Goal: Task Accomplishment & Management: Complete application form

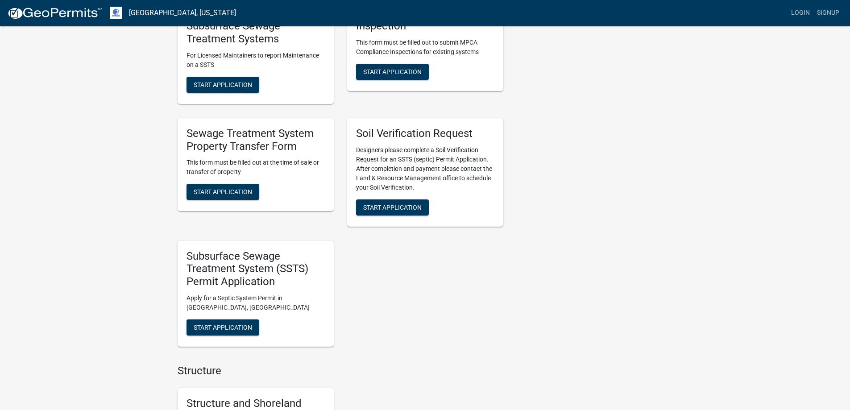
scroll to position [357, 0]
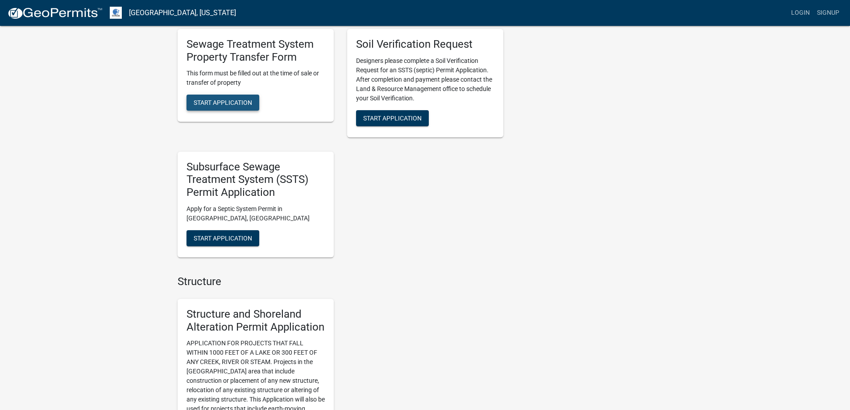
click at [245, 100] on span "Start Application" at bounding box center [223, 102] width 58 height 7
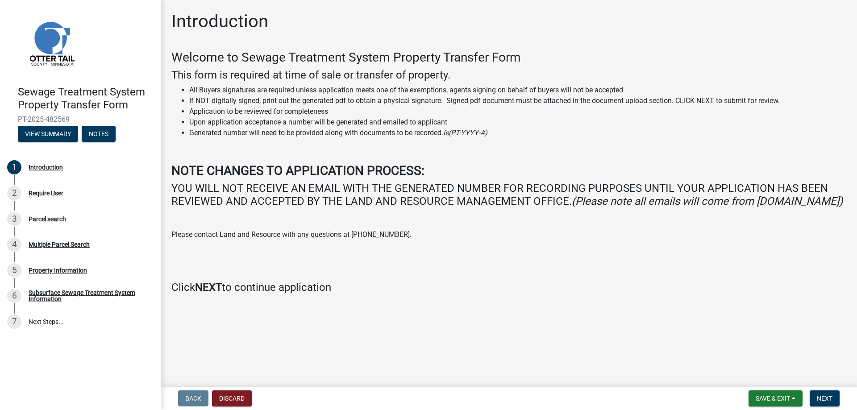
click at [422, 292] on div "Welcome to Sewage Treatment System Property Transfer Form This form is required…" at bounding box center [508, 172] width 675 height 244
click at [817, 395] on span "Next" at bounding box center [825, 398] width 16 height 7
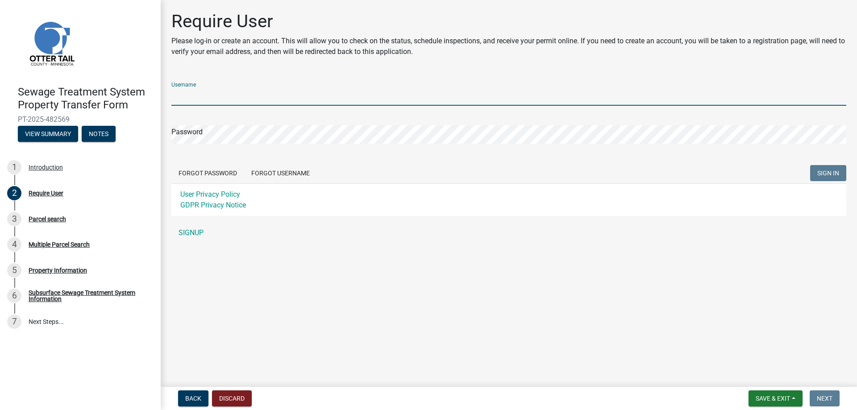
click at [262, 98] on input "Username" at bounding box center [508, 96] width 675 height 18
click at [200, 228] on div "Username Password Forgot Password Forgot Username SIGN IN User Privacy Policy G…" at bounding box center [508, 158] width 675 height 167
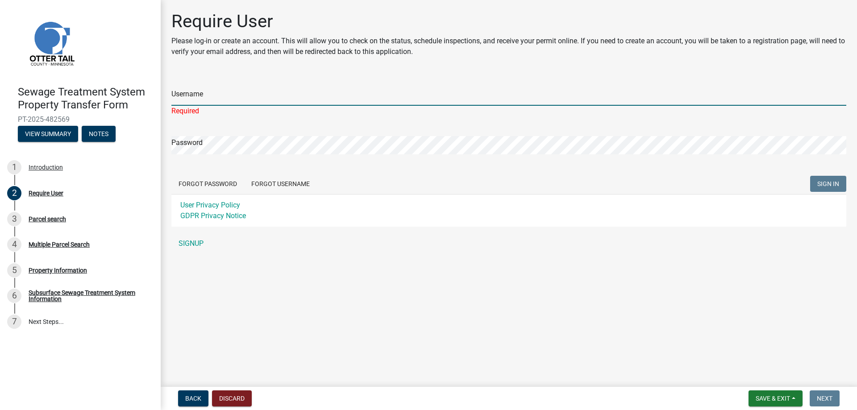
click at [196, 93] on input "Username" at bounding box center [508, 96] width 675 height 18
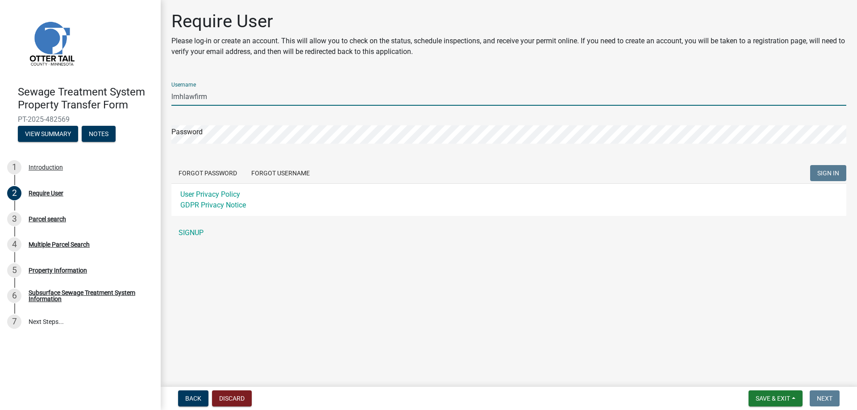
type input "lmhlawfirm"
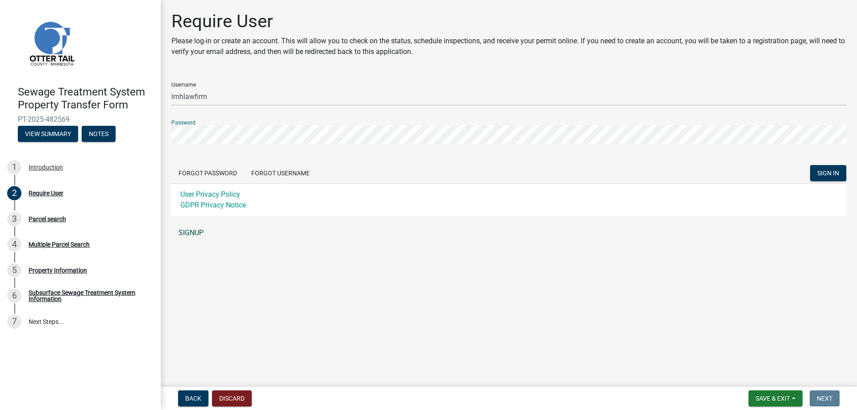
click at [200, 234] on link "SIGNUP" at bounding box center [508, 233] width 675 height 18
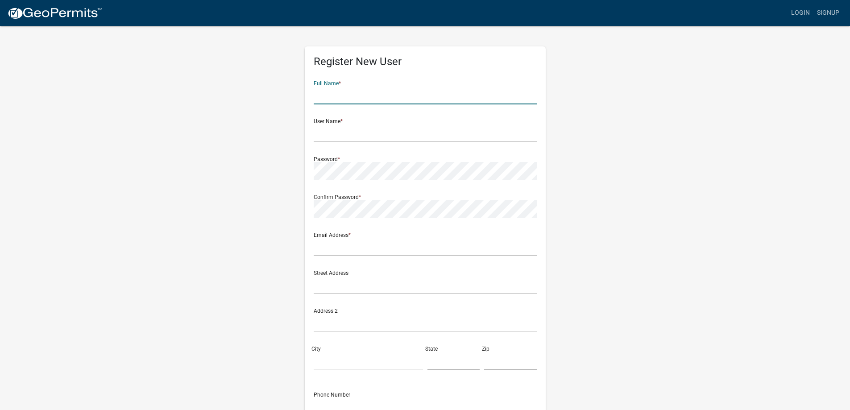
click at [335, 88] on input "text" at bounding box center [425, 95] width 223 height 18
type input "T"
type input "[PERSON_NAME] Likes"
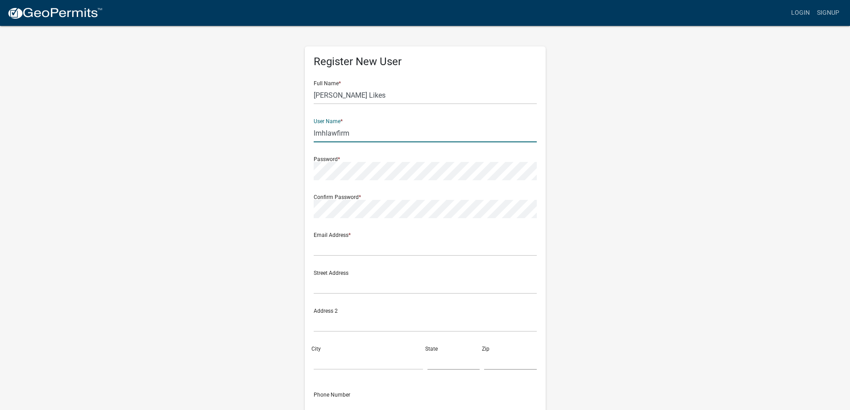
type input "lmhlawfirm"
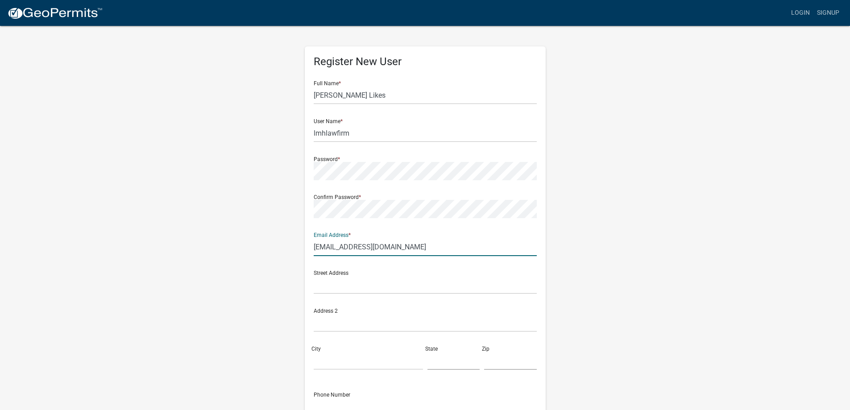
type input "[EMAIL_ADDRESS][DOMAIN_NAME]"
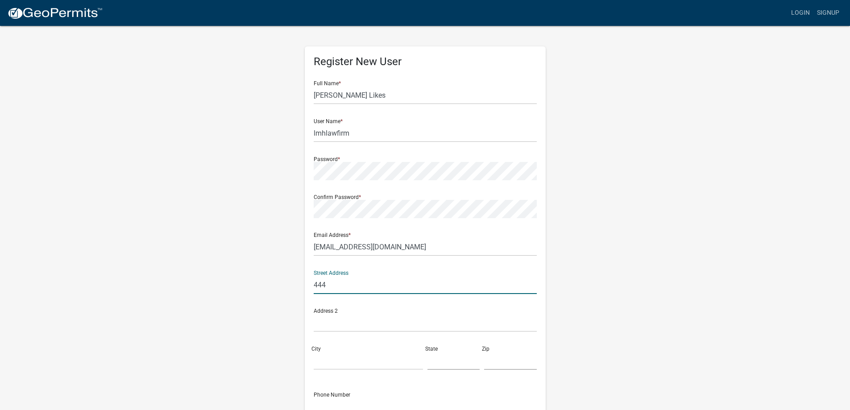
type input "444"
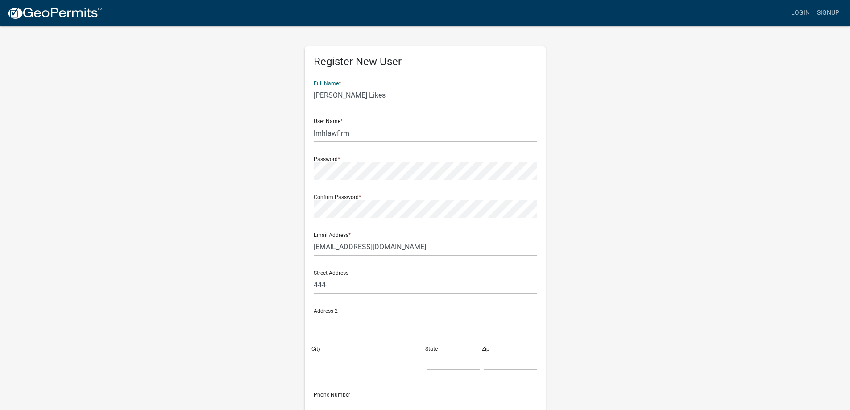
drag, startPoint x: 379, startPoint y: 99, endPoint x: 121, endPoint y: 118, distance: 259.2
click at [121, 118] on wm-register-view "more_horiz Login Signup Register New User Full Name * [PERSON_NAME] Likes User …" at bounding box center [425, 251] width 850 height 503
type input "[PERSON_NAME]"
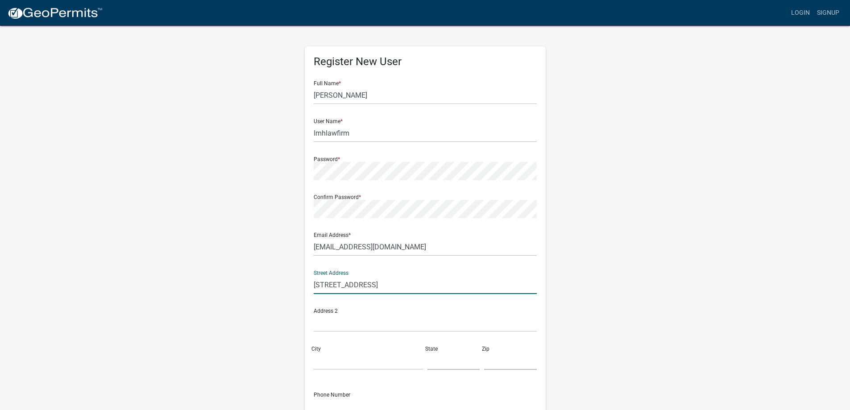
type input "[STREET_ADDRESS]"
type input "o"
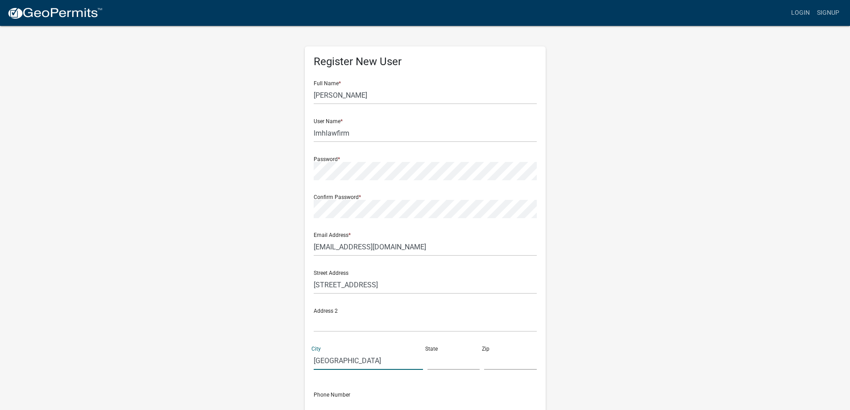
type input "[GEOGRAPHIC_DATA]"
type input "NE"
type input "68114"
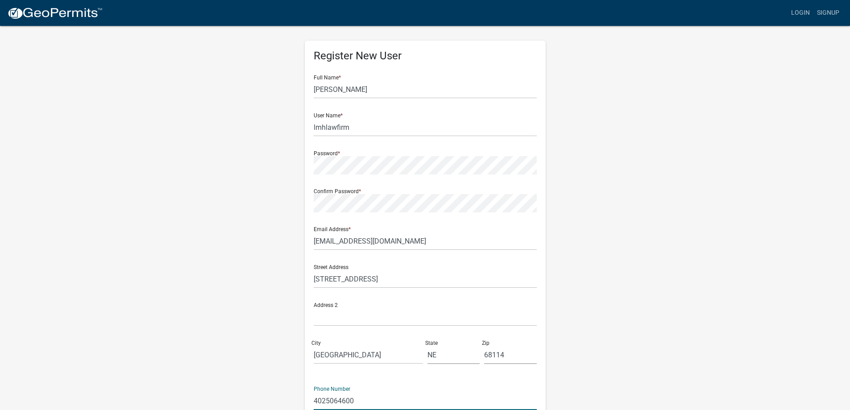
type input "4025064600"
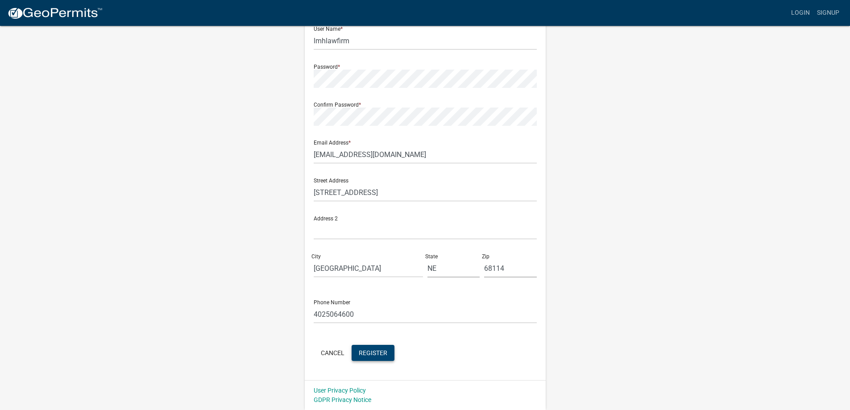
click at [361, 350] on span "Register" at bounding box center [373, 352] width 29 height 7
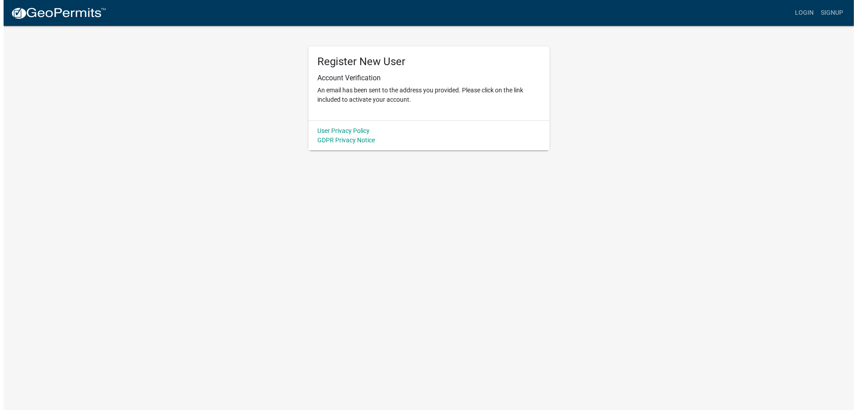
scroll to position [0, 0]
click at [396, 100] on p "An email has been sent to the address you provided. Please click on the link in…" at bounding box center [428, 95] width 223 height 19
click at [802, 15] on link "Login" at bounding box center [808, 12] width 26 height 17
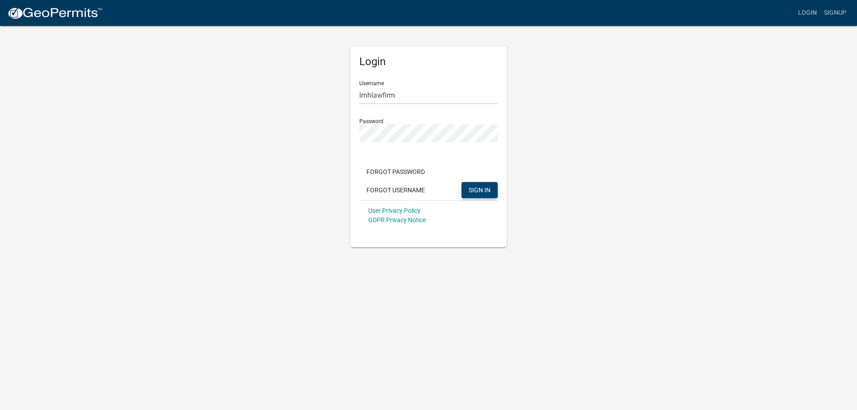
click at [471, 193] on span "SIGN IN" at bounding box center [480, 189] width 22 height 7
click at [62, 17] on img at bounding box center [55, 13] width 96 height 13
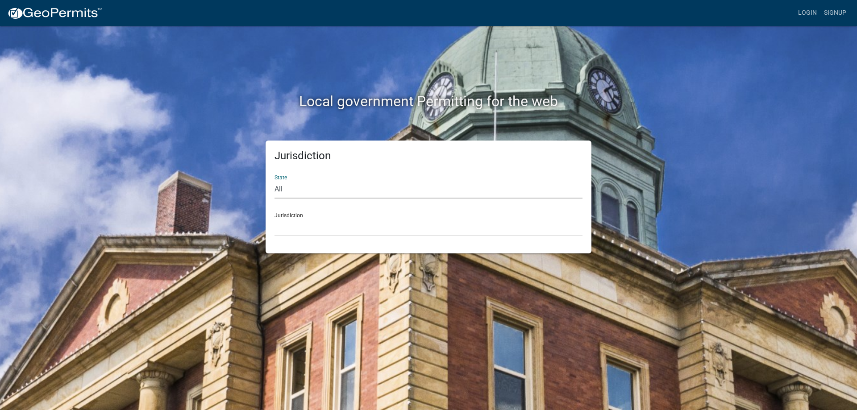
drag, startPoint x: 417, startPoint y: 192, endPoint x: 405, endPoint y: 188, distance: 12.6
click at [417, 192] on select "All [US_STATE] [US_STATE] [US_STATE] [US_STATE] [US_STATE] [US_STATE] [US_STATE…" at bounding box center [429, 189] width 308 height 18
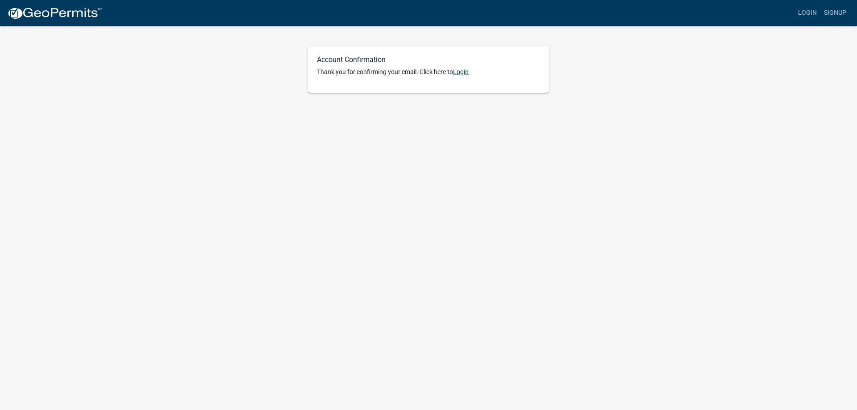
click at [460, 71] on link "Login" at bounding box center [461, 71] width 16 height 7
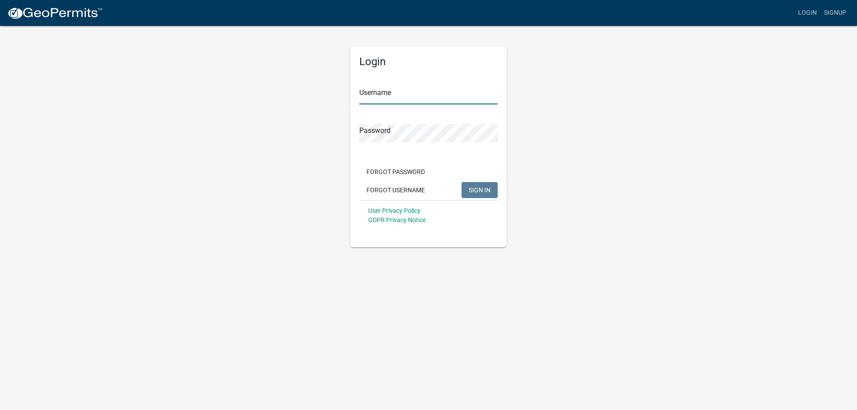
type input "lmhlawfirm"
click at [466, 190] on button "SIGN IN" at bounding box center [480, 190] width 36 height 16
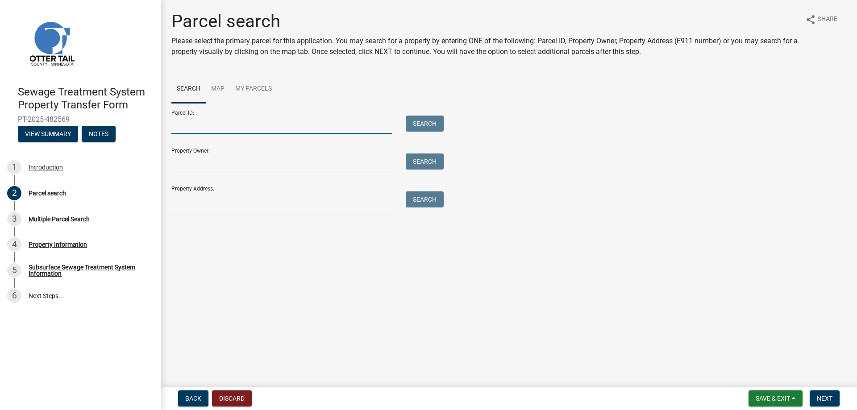
click at [236, 121] on input "Parcel ID:" at bounding box center [281, 125] width 221 height 18
type input "74000110006007"
click at [435, 116] on button "Search" at bounding box center [425, 124] width 38 height 16
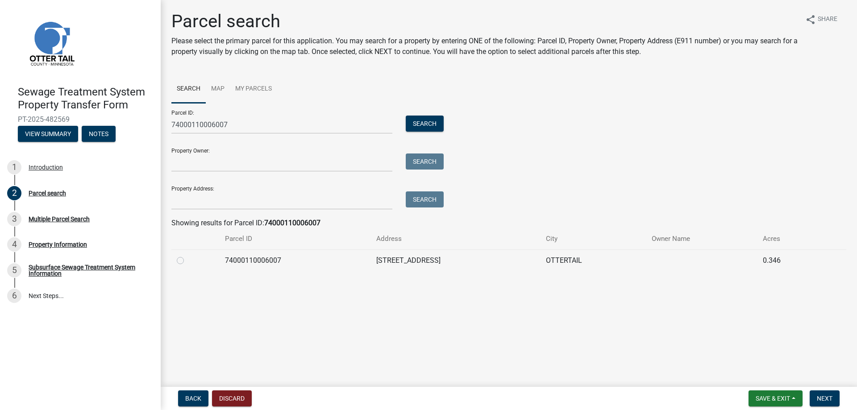
drag, startPoint x: 228, startPoint y: 258, endPoint x: 211, endPoint y: 265, distance: 18.8
click at [227, 258] on td "74000110006007" at bounding box center [295, 261] width 151 height 22
click at [184, 265] on div at bounding box center [195, 260] width 37 height 11
click at [187, 255] on label at bounding box center [187, 255] width 0 height 0
click at [187, 261] on input "radio" at bounding box center [190, 258] width 6 height 6
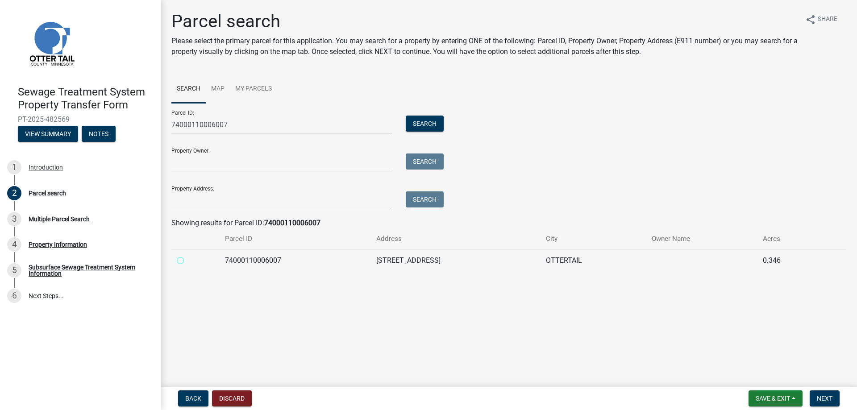
radio input "true"
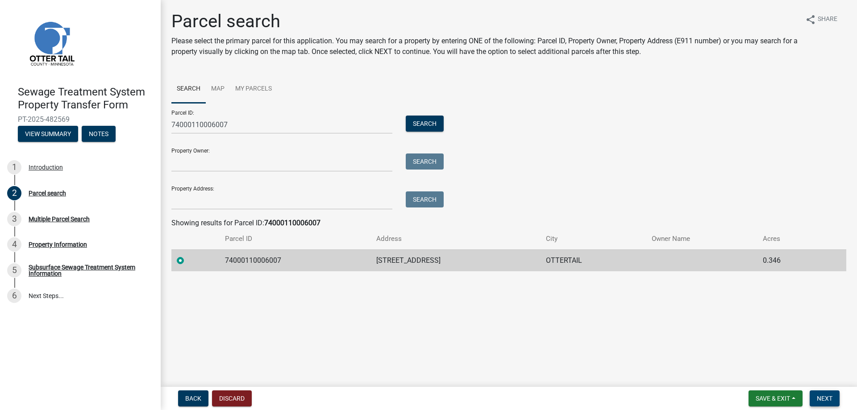
click at [829, 397] on span "Next" at bounding box center [825, 398] width 16 height 7
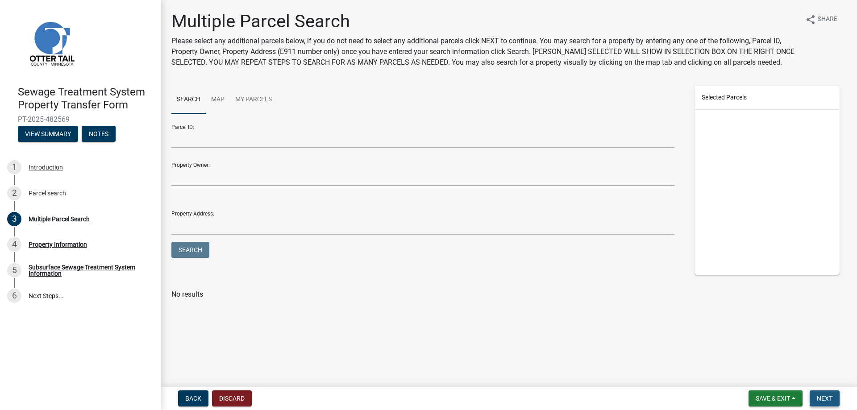
click at [829, 397] on span "Next" at bounding box center [825, 398] width 16 height 7
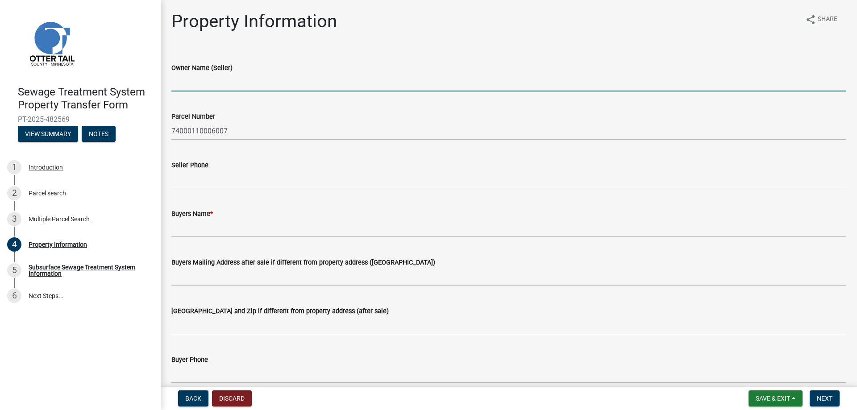
click at [272, 85] on input "Owner Name (Seller)" at bounding box center [508, 82] width 675 height 18
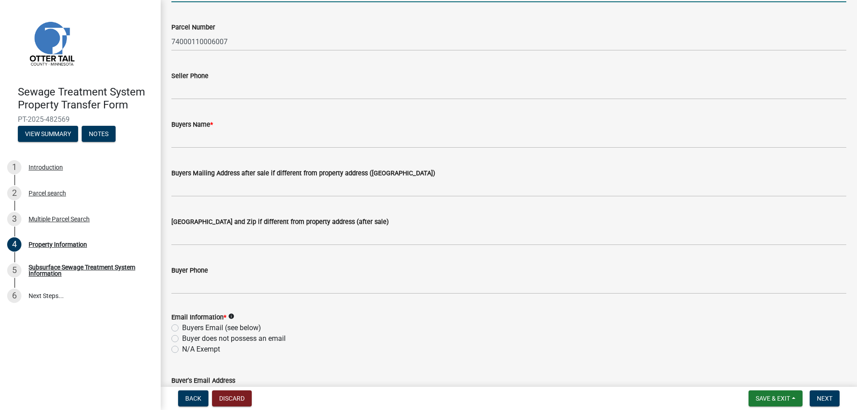
scroll to position [134, 0]
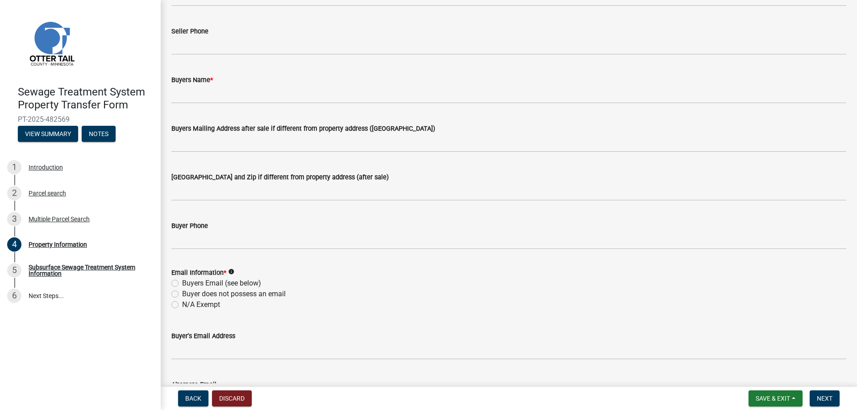
click at [231, 272] on icon "info" at bounding box center [231, 272] width 6 height 6
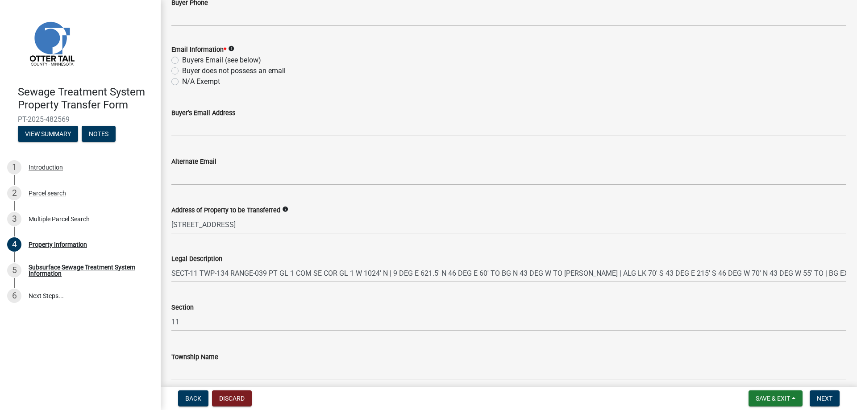
scroll to position [396, 0]
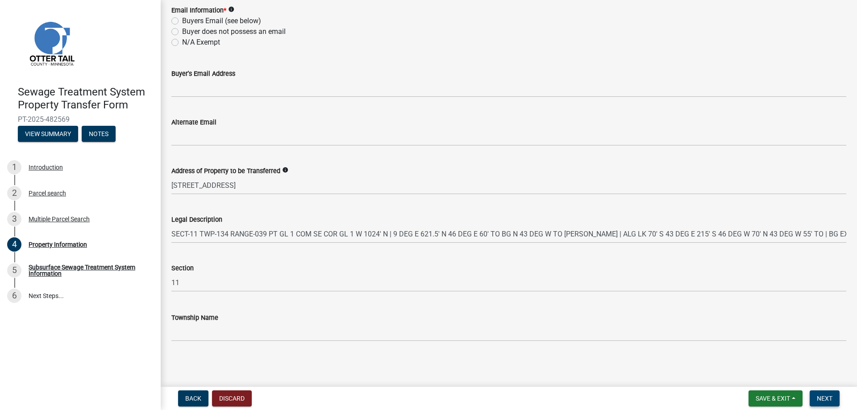
click at [827, 395] on span "Next" at bounding box center [825, 398] width 16 height 7
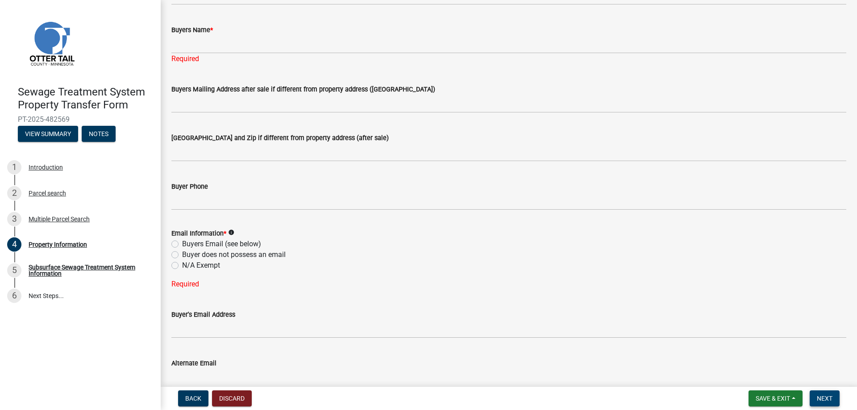
scroll to position [0, 0]
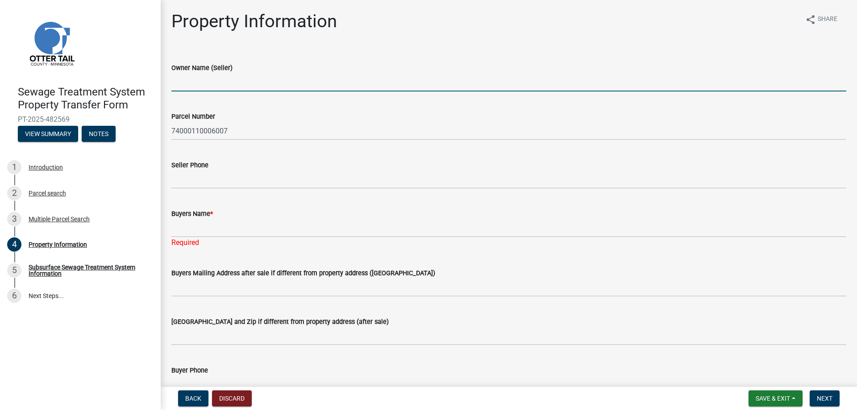
click at [226, 80] on input "Owner Name (Seller)" at bounding box center [508, 82] width 675 height 18
type input "SELLER"
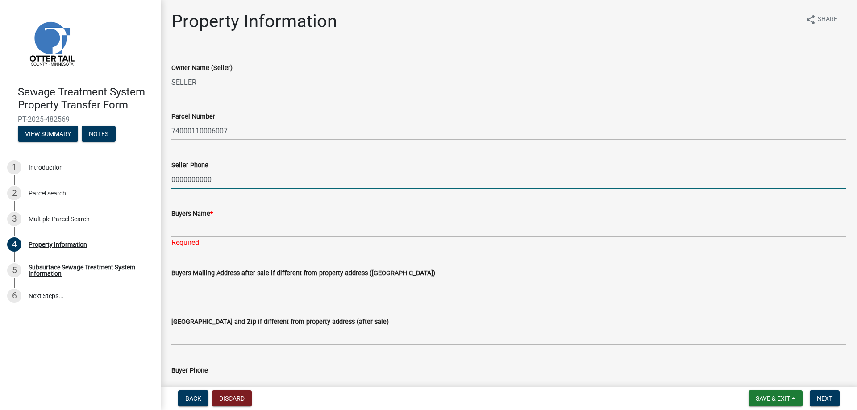
type input "0000000000"
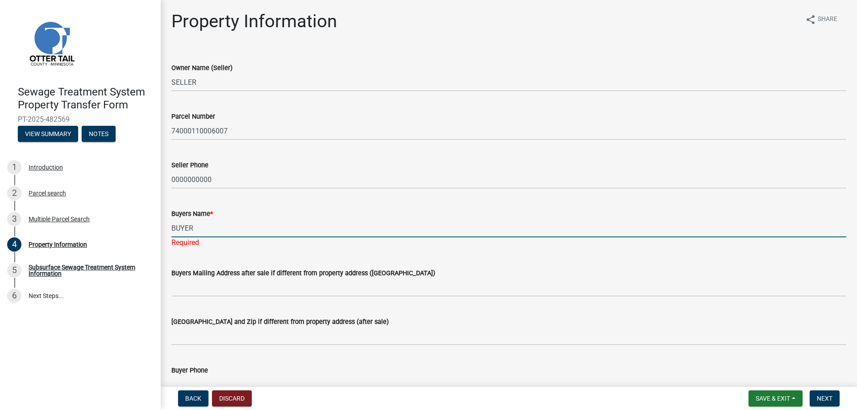
type input "BUYER"
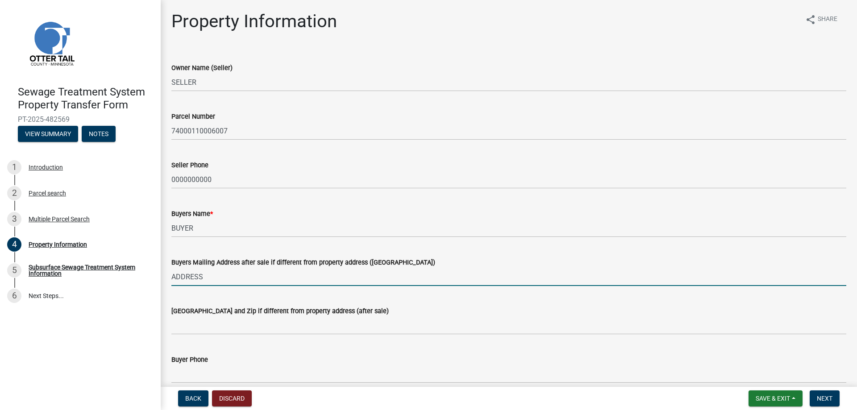
type input "ADDRESS"
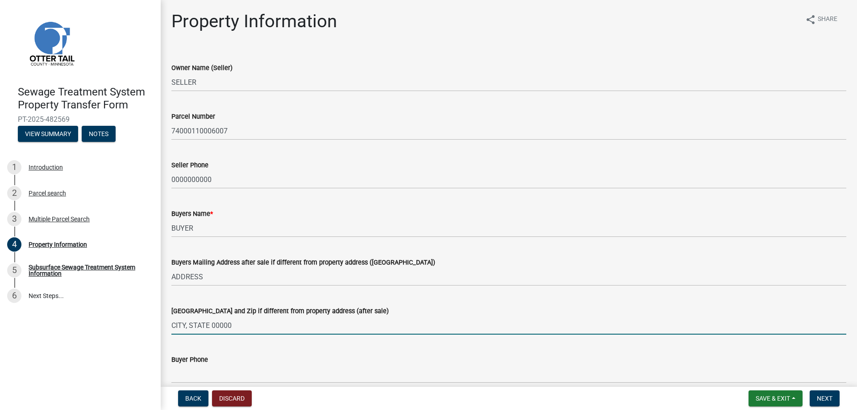
type input "CITY, STATE 00000"
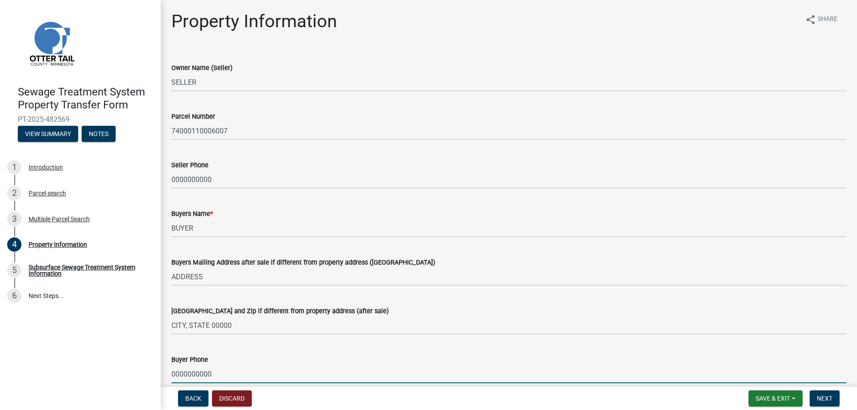
type input "0000000000"
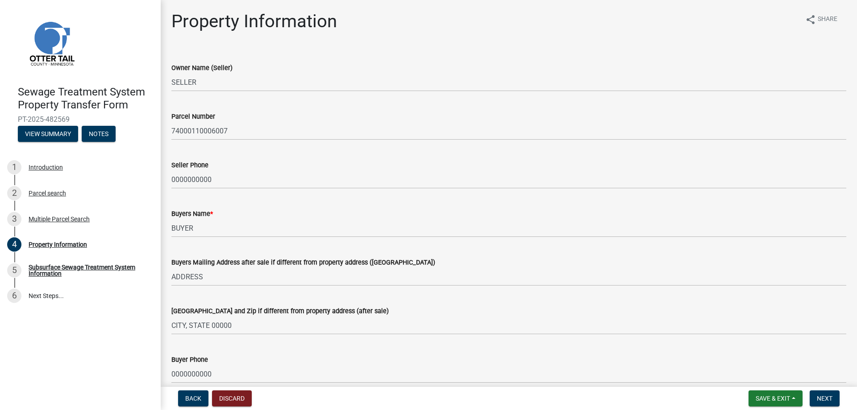
scroll to position [223, 0]
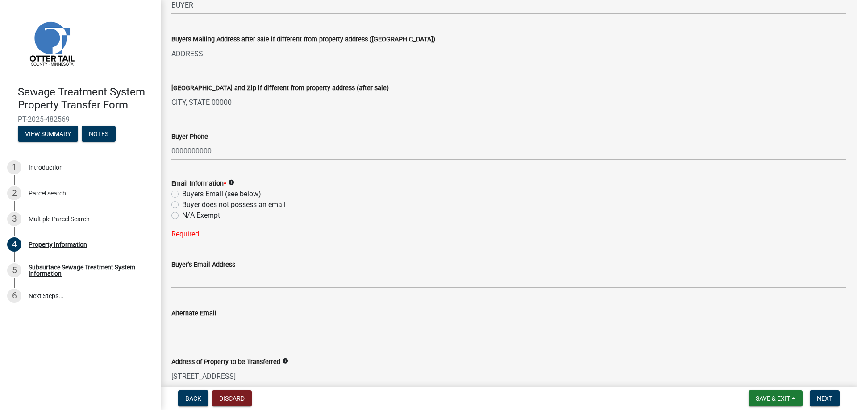
click at [187, 193] on label "Buyers Email (see below)" at bounding box center [221, 194] width 79 height 11
click at [187, 193] on input "Buyers Email (see below)" at bounding box center [185, 192] width 6 height 6
radio input "true"
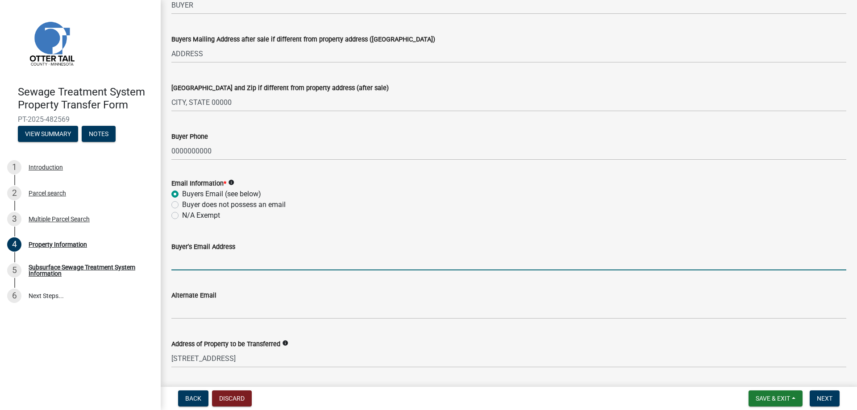
click at [226, 264] on input "Buyer's Email Address" at bounding box center [508, 261] width 675 height 18
type input "EMAIL@EMAIL.COM"
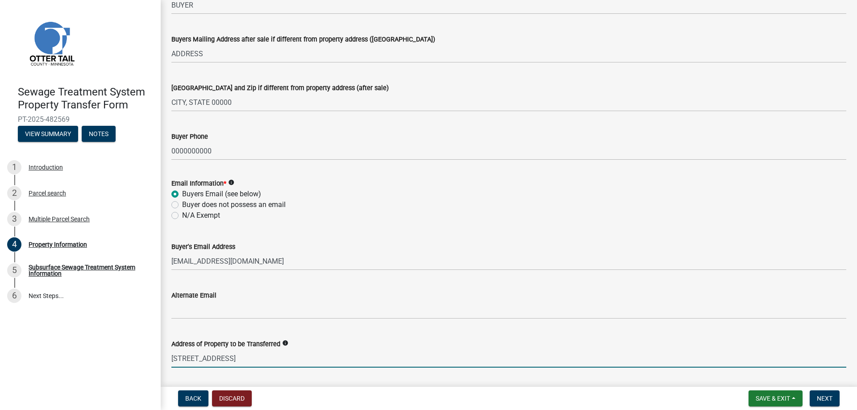
scroll to position [396, 0]
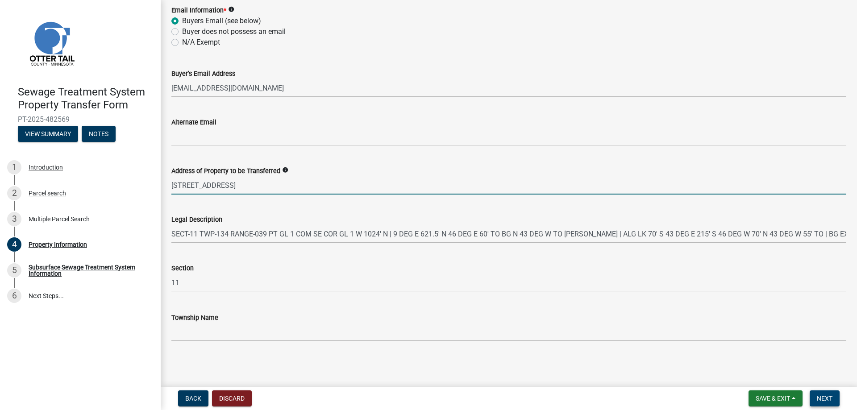
click at [824, 397] on span "Next" at bounding box center [825, 398] width 16 height 7
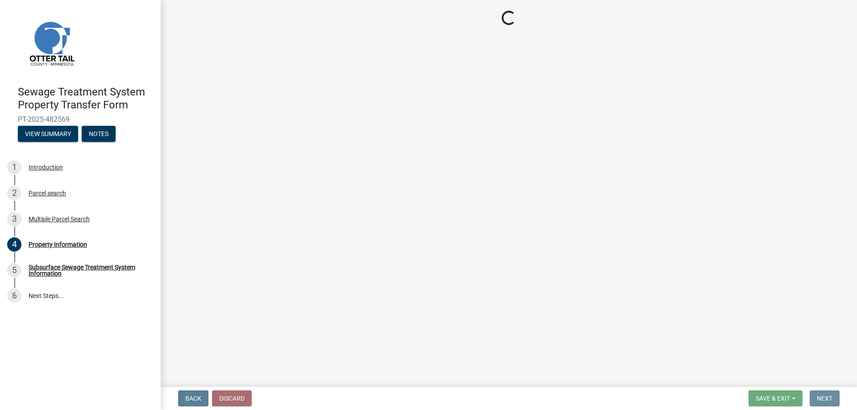
scroll to position [0, 0]
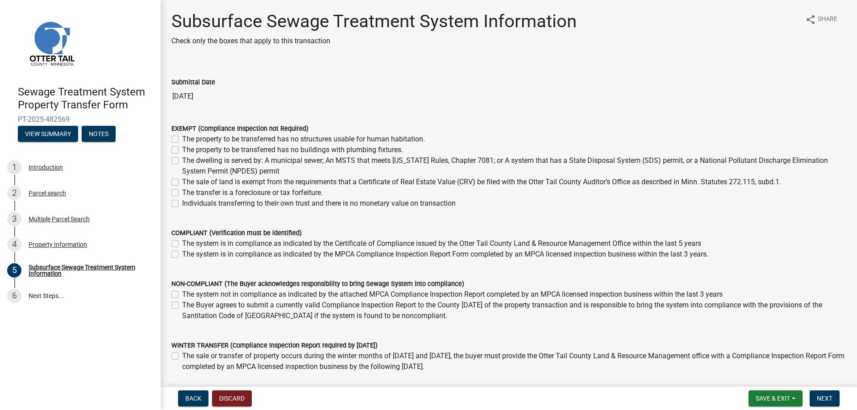
click at [182, 183] on label "The sale of land is exempt from the requirements that a Certificate of Real Est…" at bounding box center [481, 182] width 599 height 11
click at [182, 183] on input "The sale of land is exempt from the requirements that a Certificate of Real Est…" at bounding box center [185, 180] width 6 height 6
checkbox input "true"
checkbox input "false"
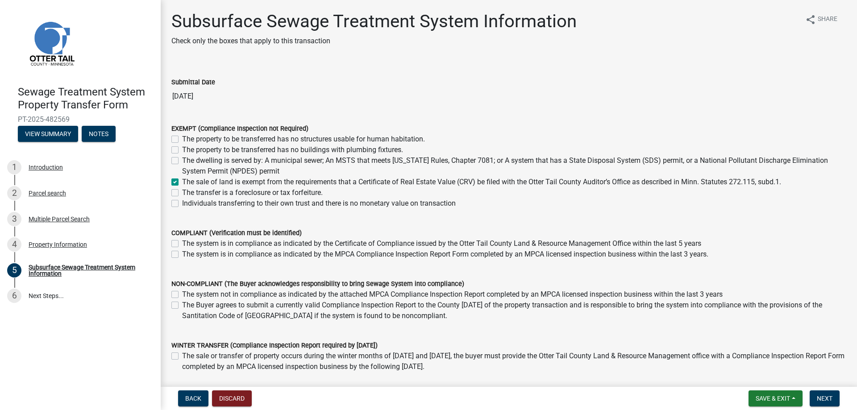
checkbox input "false"
checkbox input "true"
checkbox input "false"
drag, startPoint x: 468, startPoint y: 204, endPoint x: 185, endPoint y: 136, distance: 290.6
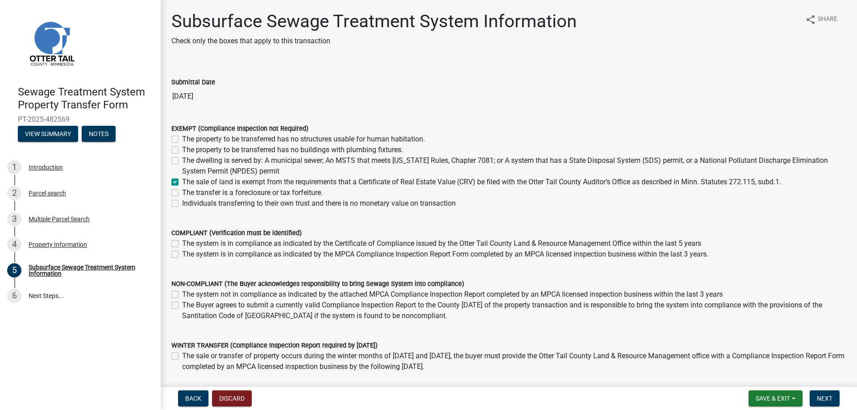
click at [185, 136] on div "EXEMPT (Compliance Inspection not Required) The property to be transferred has …" at bounding box center [508, 166] width 675 height 86
click at [185, 136] on label "The property to be transferred has no structures usable for human habitation." at bounding box center [303, 139] width 243 height 11
click at [185, 136] on input "The property to be transferred has no structures usable for human habitation." at bounding box center [185, 137] width 6 height 6
checkbox input "true"
checkbox input "false"
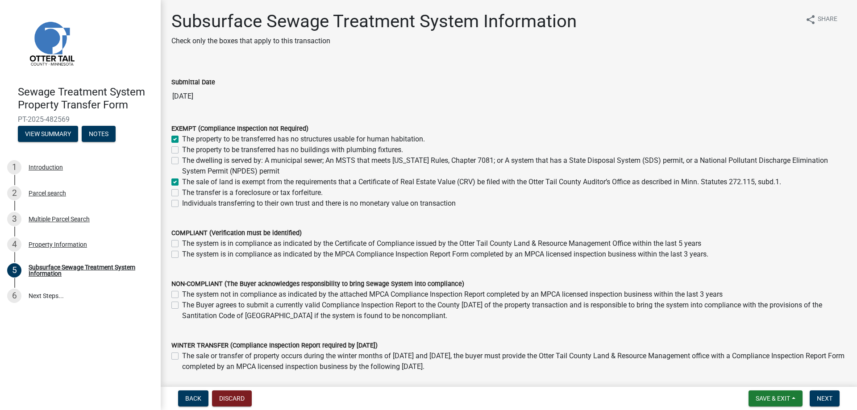
checkbox input "false"
checkbox input "true"
checkbox input "false"
click at [182, 137] on label "The property to be transferred has no structures usable for human habitation." at bounding box center [303, 139] width 243 height 11
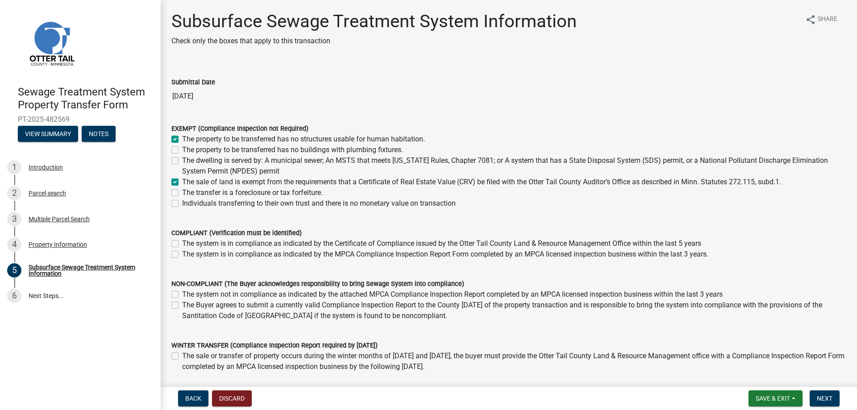
click at [182, 137] on input "The property to be transferred has no structures usable for human habitation." at bounding box center [185, 137] width 6 height 6
checkbox input "false"
checkbox input "true"
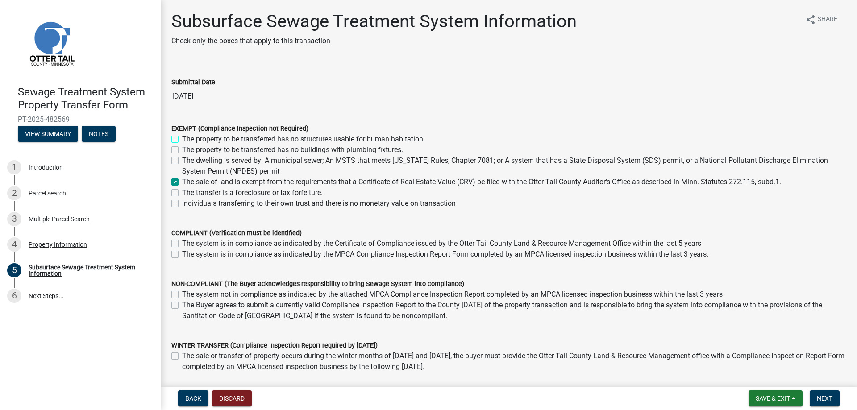
checkbox input "false"
drag, startPoint x: 465, startPoint y: 202, endPoint x: 183, endPoint y: 136, distance: 289.2
click at [183, 136] on div "EXEMPT (Compliance Inspection not Required) The property to be transferred has …" at bounding box center [508, 166] width 675 height 86
copy div "The property to be transferred has no structures usable for human habitation. T…"
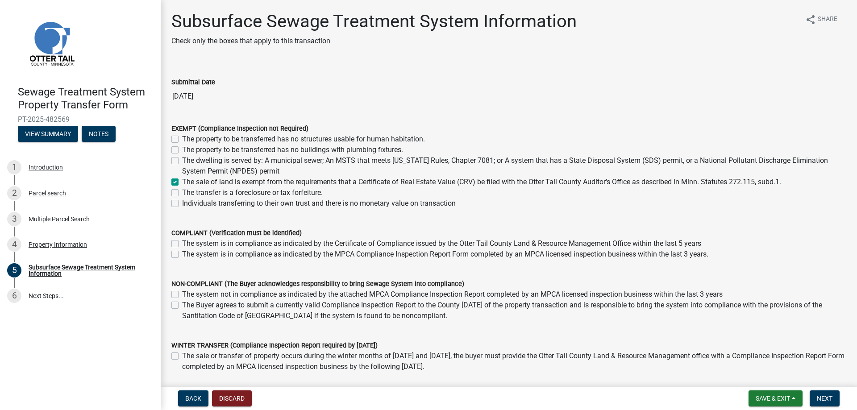
click at [283, 214] on wm-data-entity-input "EXEMPT (Compliance Inspection not Required) The property to be transferred has …" at bounding box center [508, 164] width 675 height 104
click at [492, 185] on label "The sale of land is exempt from the requirements that a Certificate of Real Est…" at bounding box center [481, 182] width 599 height 11
click at [188, 183] on input "The sale of land is exempt from the requirements that a Certificate of Real Est…" at bounding box center [185, 180] width 6 height 6
checkbox input "false"
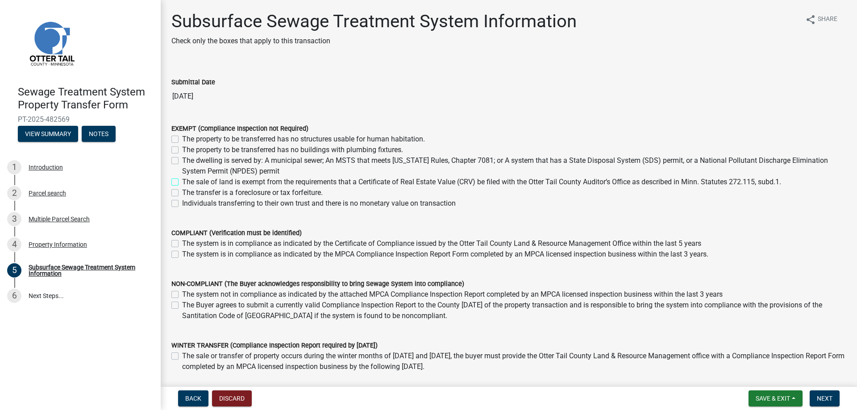
checkbox input "false"
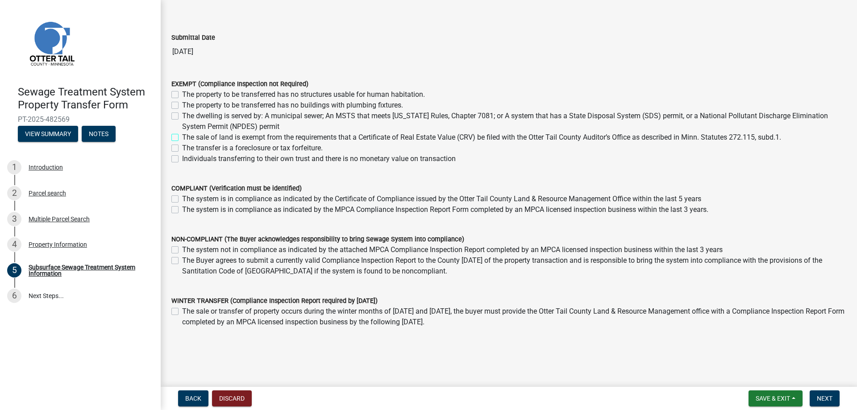
scroll to position [60, 0]
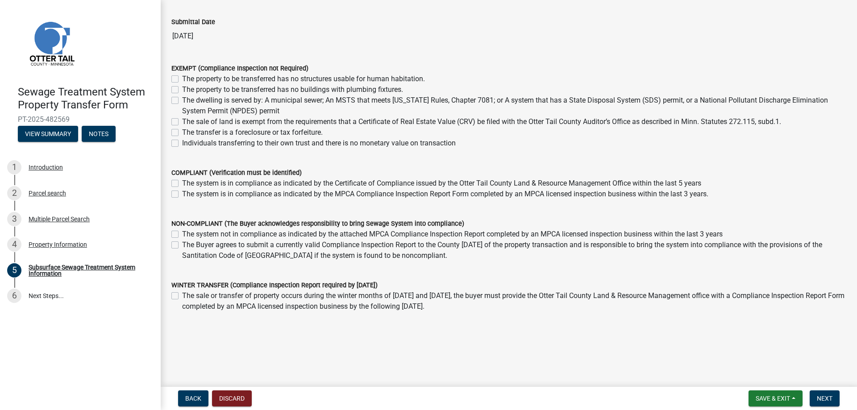
click at [182, 121] on label "The sale of land is exempt from the requirements that a Certificate of Real Est…" at bounding box center [481, 122] width 599 height 11
click at [182, 121] on input "The sale of land is exempt from the requirements that a Certificate of Real Est…" at bounding box center [185, 120] width 6 height 6
checkbox input "true"
checkbox input "false"
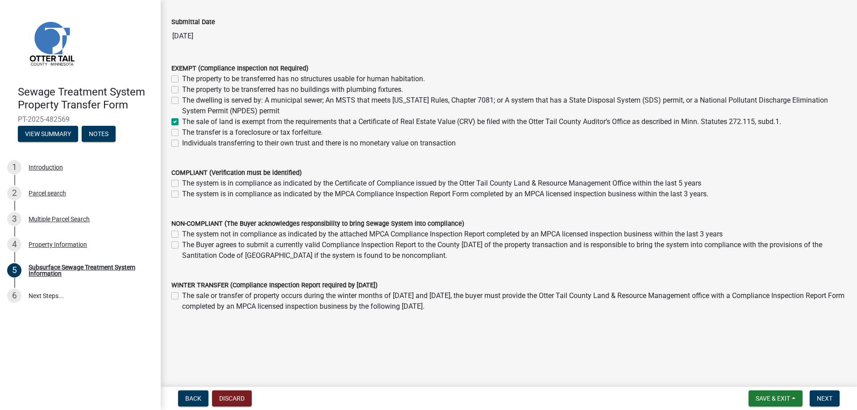
checkbox input "false"
checkbox input "true"
checkbox input "false"
click at [825, 398] on span "Next" at bounding box center [825, 398] width 16 height 7
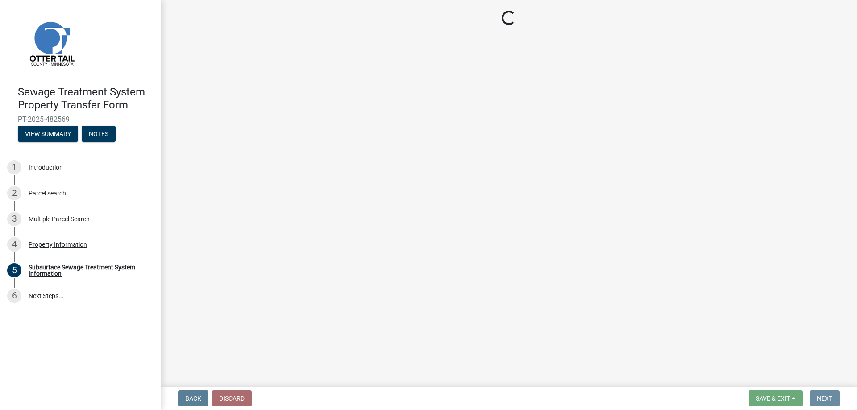
scroll to position [0, 0]
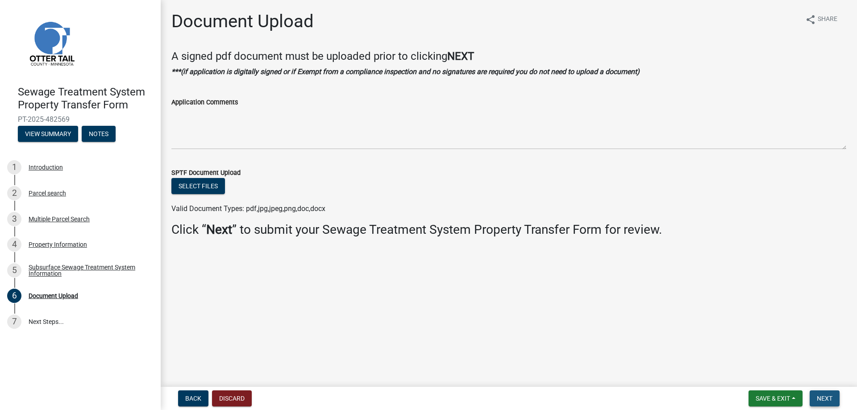
click at [827, 396] on span "Next" at bounding box center [825, 398] width 16 height 7
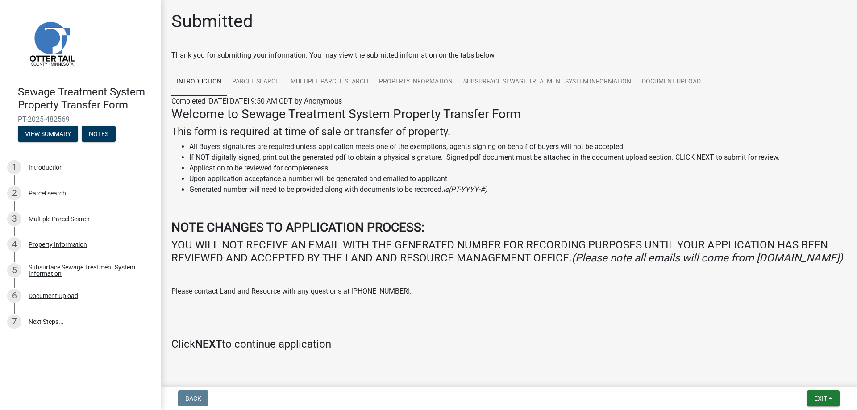
scroll to position [33, 0]
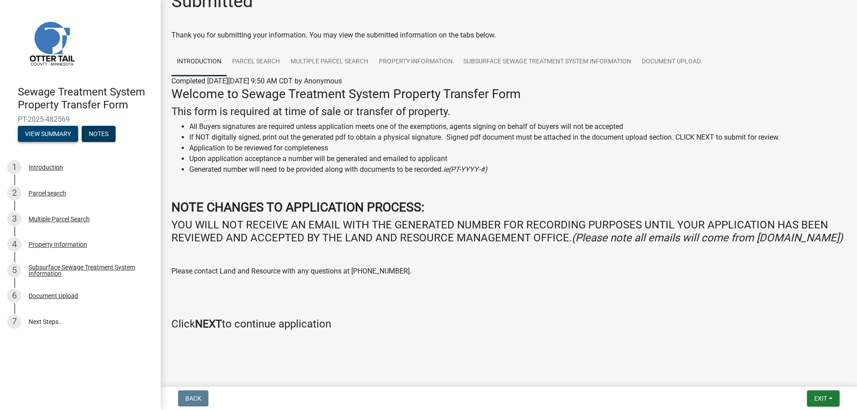
click at [67, 135] on button "View Summary" at bounding box center [48, 134] width 60 height 16
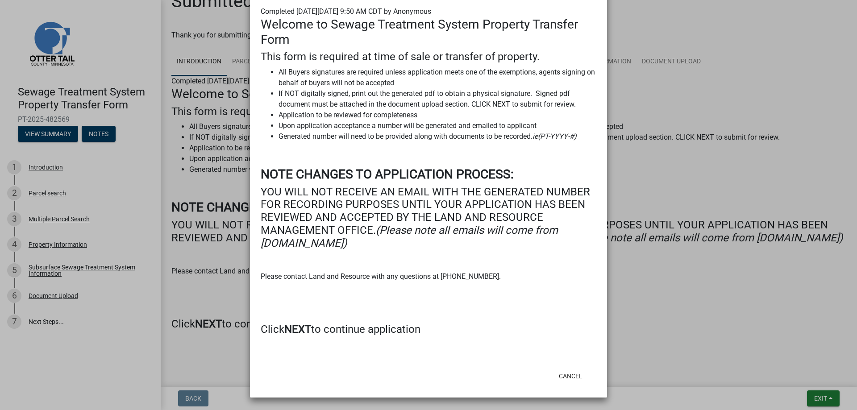
scroll to position [0, 0]
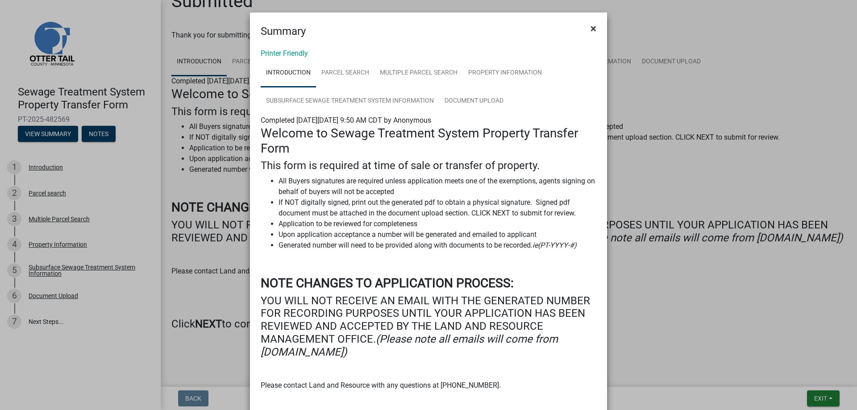
click at [591, 29] on span "×" at bounding box center [594, 28] width 6 height 12
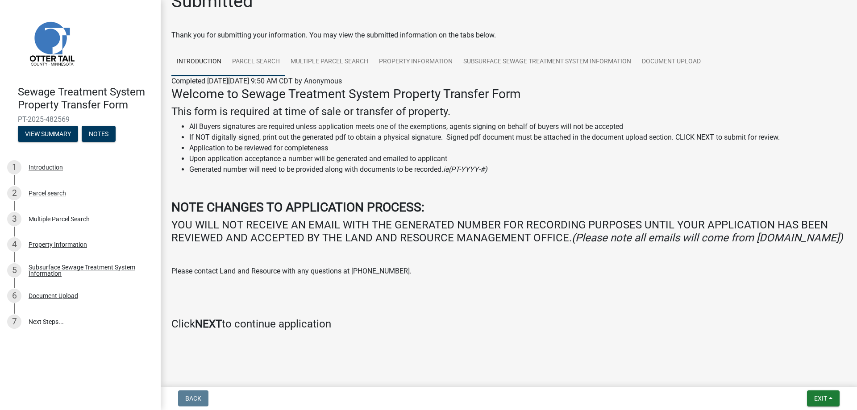
click at [260, 48] on link "Parcel search" at bounding box center [256, 62] width 58 height 29
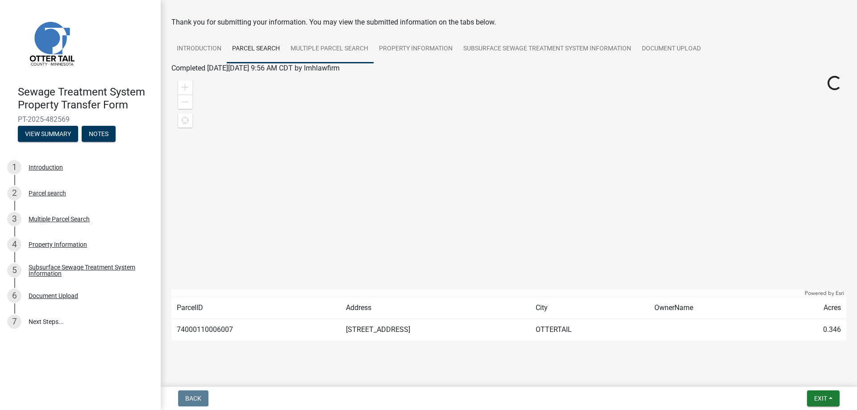
click at [340, 48] on link "Multiple Parcel Search" at bounding box center [329, 49] width 88 height 29
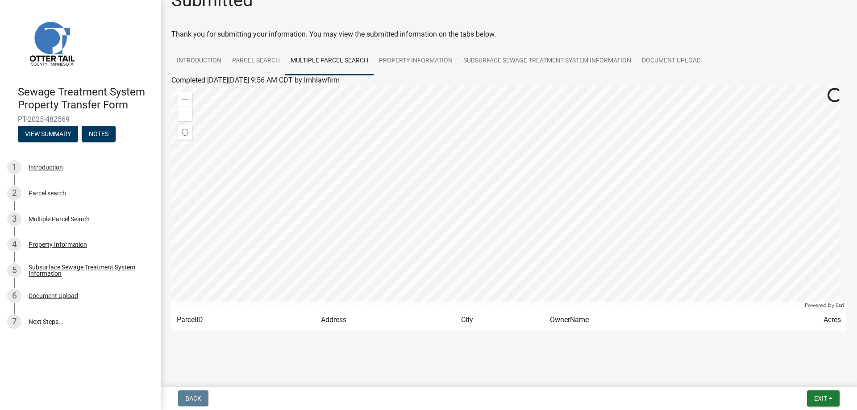
scroll to position [21, 0]
click at [430, 65] on link "Property Information" at bounding box center [416, 61] width 84 height 29
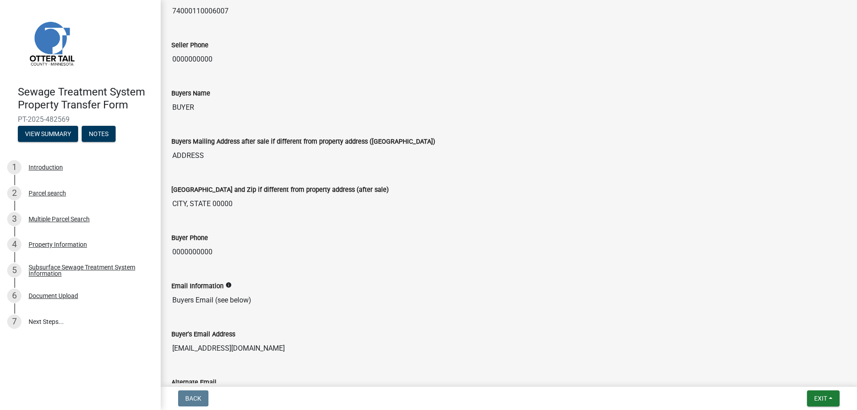
scroll to position [0, 0]
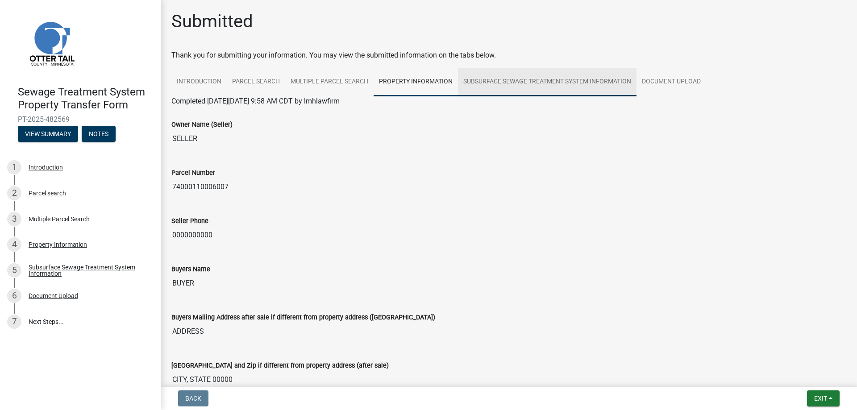
click at [515, 80] on link "Subsurface Sewage Treatment System Information" at bounding box center [547, 82] width 179 height 29
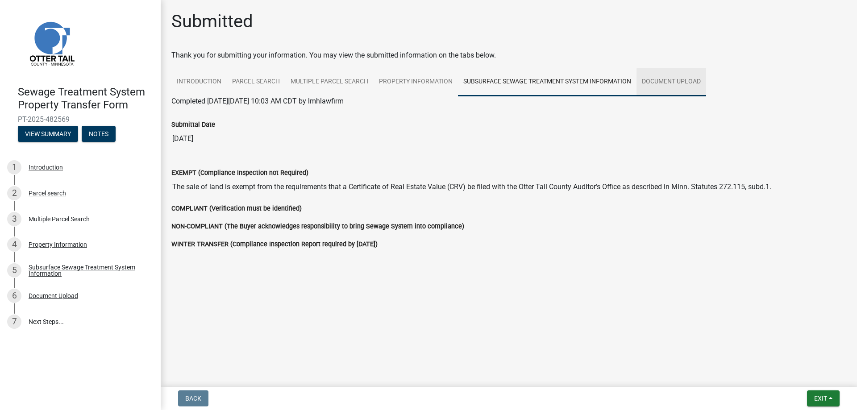
click at [668, 79] on link "Document Upload" at bounding box center [672, 82] width 70 height 29
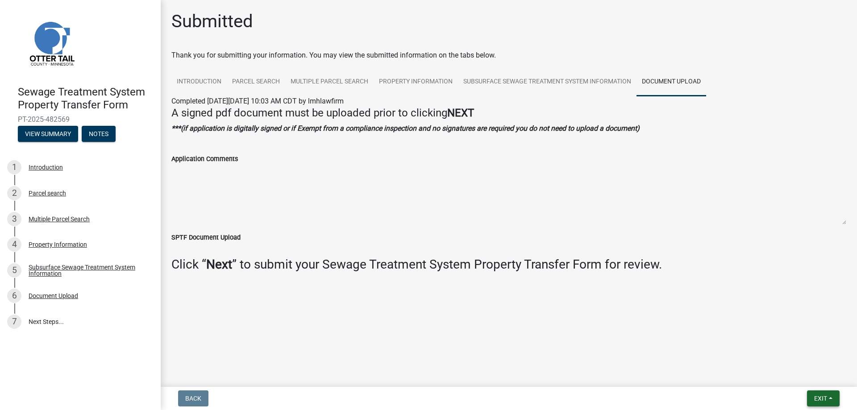
click at [822, 396] on span "Exit" at bounding box center [820, 398] width 13 height 7
click at [808, 372] on button "Save & Exit" at bounding box center [803, 375] width 71 height 21
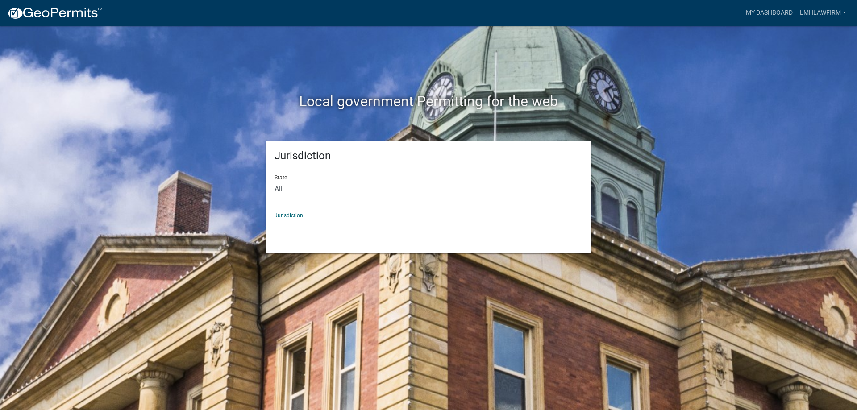
click at [314, 220] on select "Custer County, Colorado Carroll County, Georgia Cook County, Georgia Crawford C…" at bounding box center [429, 227] width 308 height 18
click at [773, 11] on link "My Dashboard" at bounding box center [769, 12] width 54 height 17
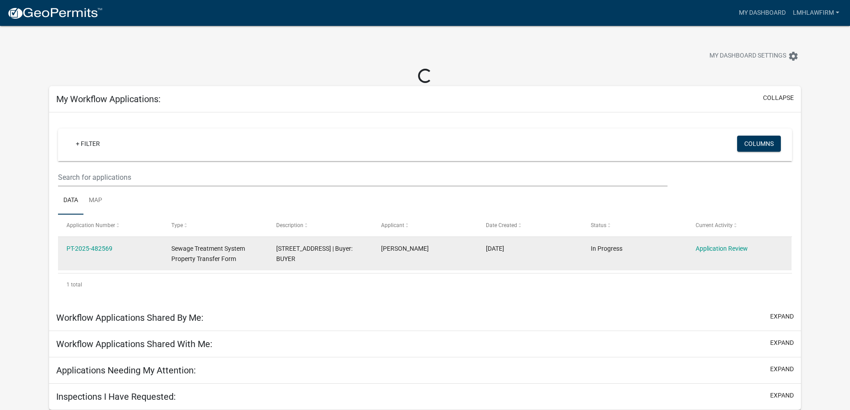
click at [664, 255] on datatable-body-cell "In Progress" at bounding box center [634, 253] width 105 height 33
click at [210, 249] on span "Sewage Treatment System Property Transfer Form" at bounding box center [208, 253] width 74 height 17
click at [95, 256] on datatable-body-cell "PT-2025-482569" at bounding box center [110, 253] width 105 height 33
click at [99, 250] on link "PT-2025-482569" at bounding box center [90, 248] width 46 height 7
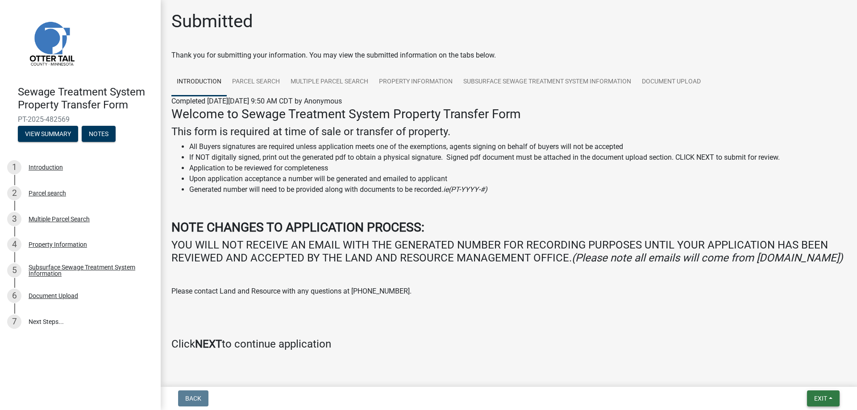
click at [832, 400] on button "Exit" at bounding box center [823, 399] width 33 height 16
